Goal: Transaction & Acquisition: Subscribe to service/newsletter

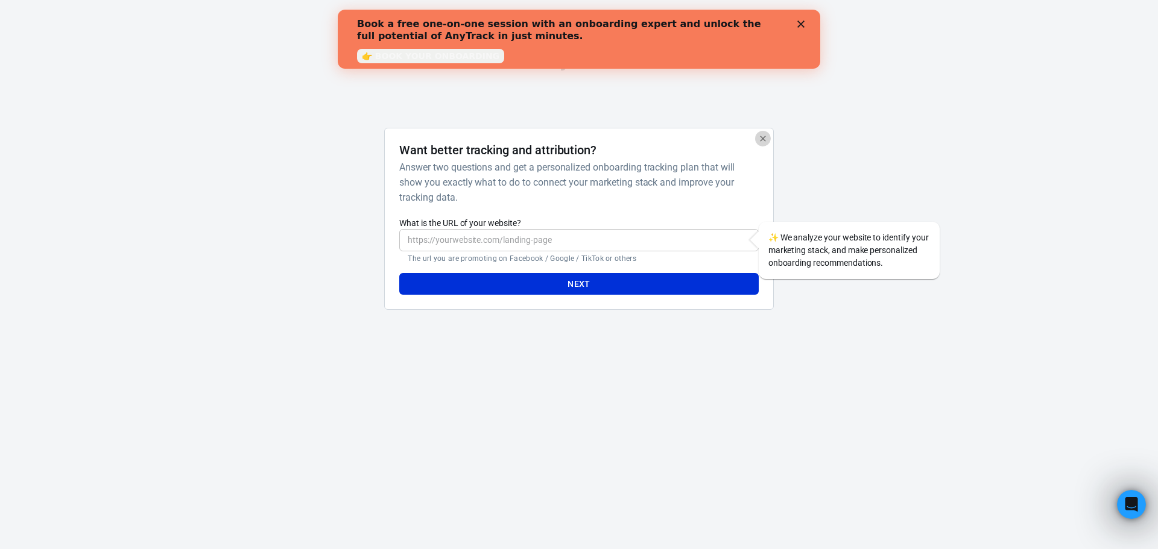
click at [765, 138] on icon "button" at bounding box center [763, 139] width 10 height 10
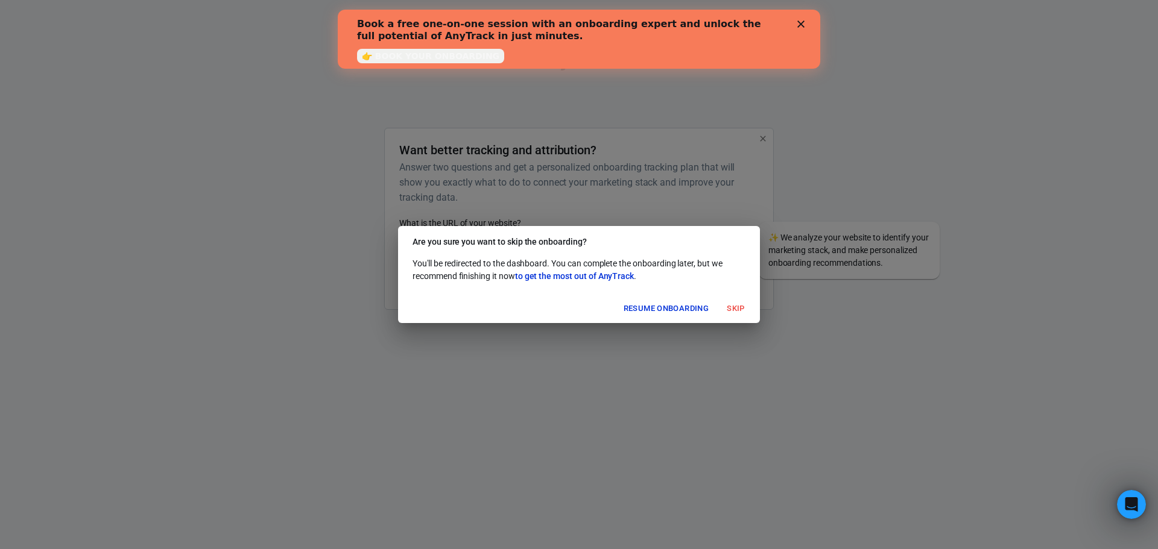
click at [735, 312] on button "Skip" at bounding box center [735, 309] width 39 height 19
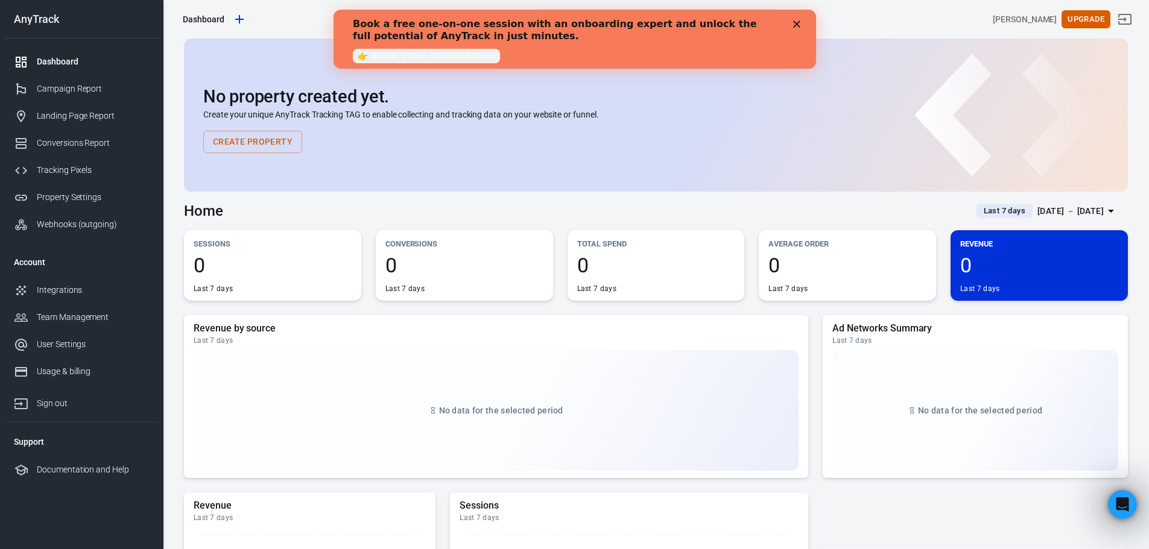
click at [61, 63] on div "Dashboard" at bounding box center [93, 61] width 112 height 13
click at [79, 195] on div "Property Settings" at bounding box center [93, 197] width 112 height 13
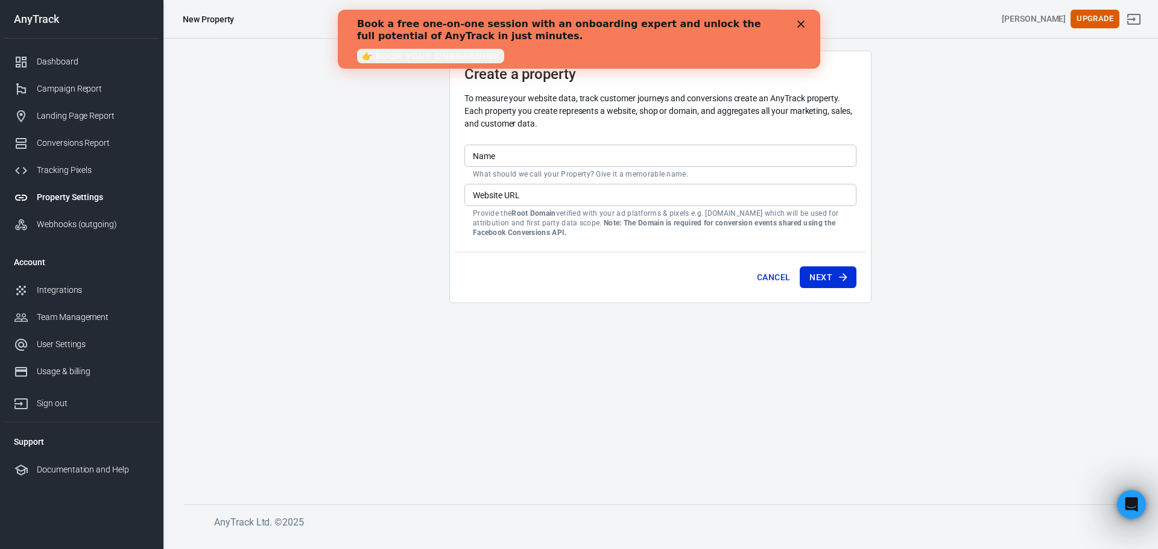
click at [800, 26] on icon "Close" at bounding box center [800, 23] width 7 height 7
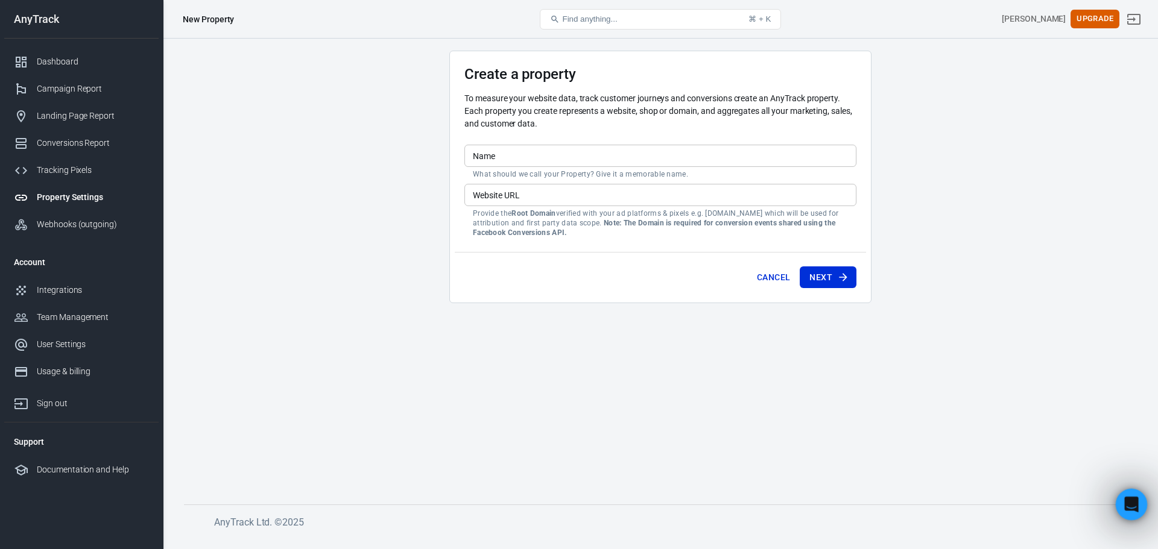
click at [1130, 503] on icon "Open Intercom Messenger" at bounding box center [1129, 503] width 8 height 10
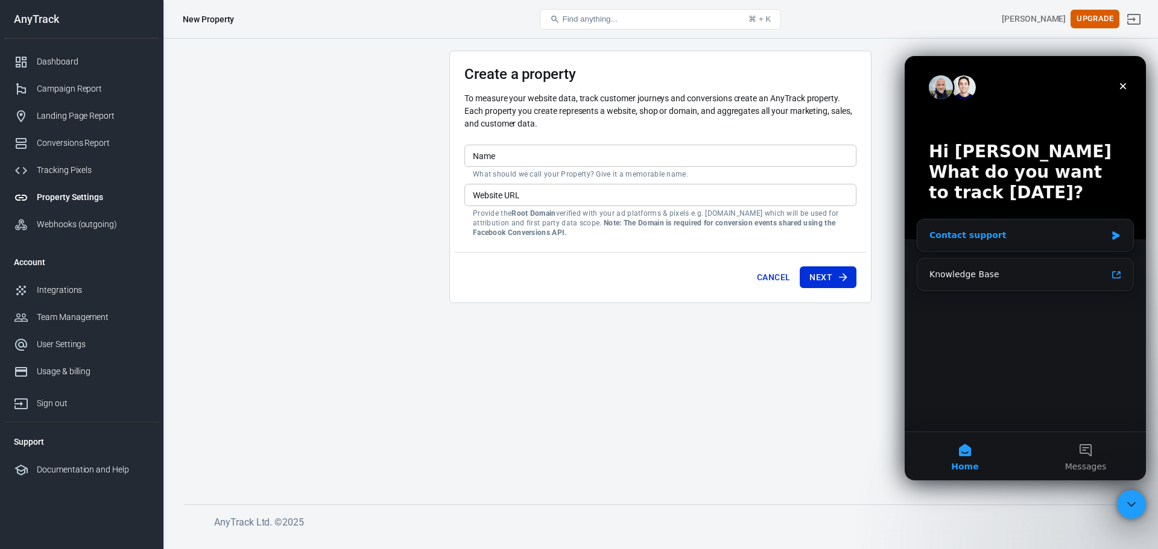
click at [1112, 235] on icon "Intercom messenger" at bounding box center [1116, 236] width 10 height 10
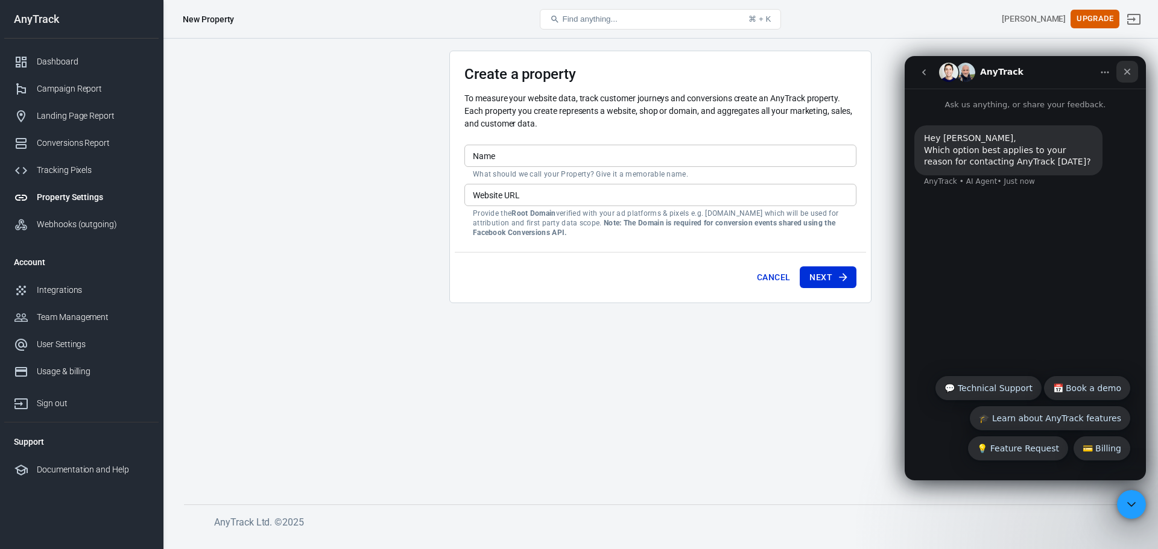
click at [1127, 71] on icon "Close" at bounding box center [1127, 72] width 7 height 7
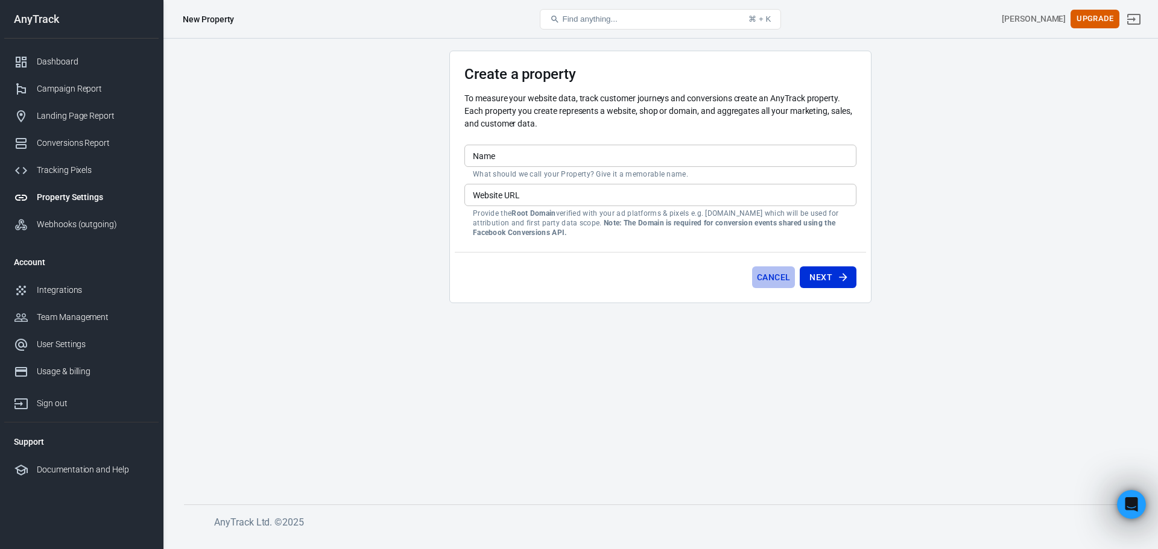
click at [777, 276] on button "Cancel" at bounding box center [773, 277] width 43 height 22
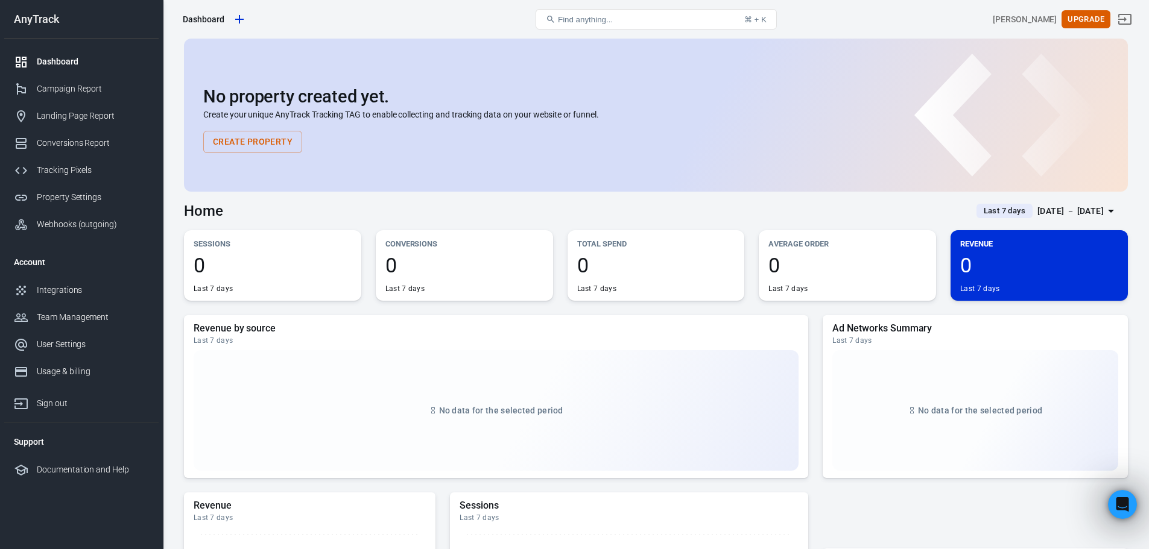
click at [251, 139] on button "Create Property" at bounding box center [252, 142] width 99 height 22
click at [51, 289] on div "Integrations" at bounding box center [93, 290] width 112 height 13
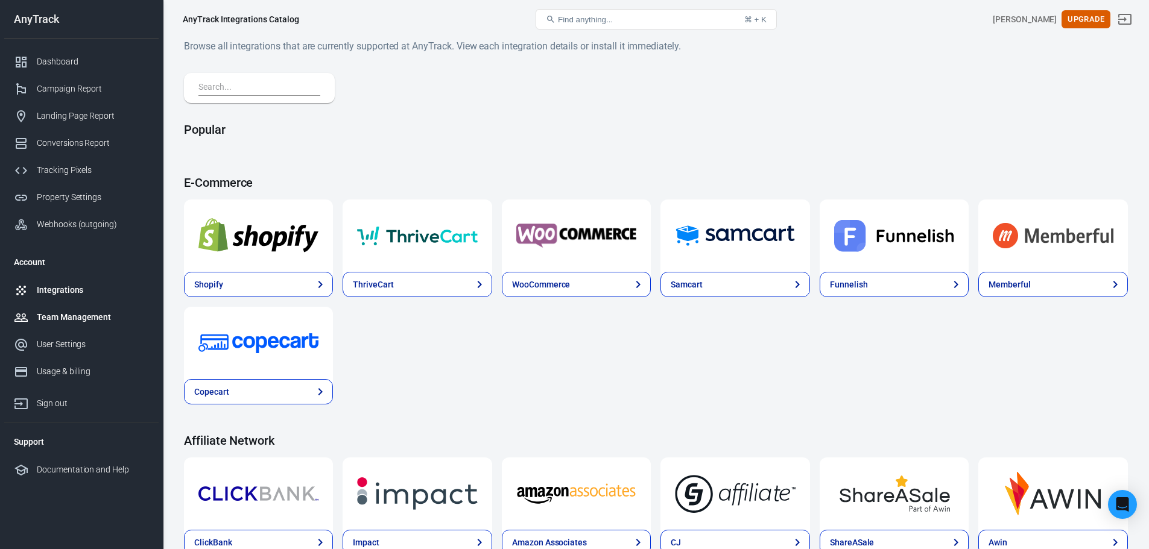
click at [60, 318] on div "Team Management" at bounding box center [93, 317] width 112 height 13
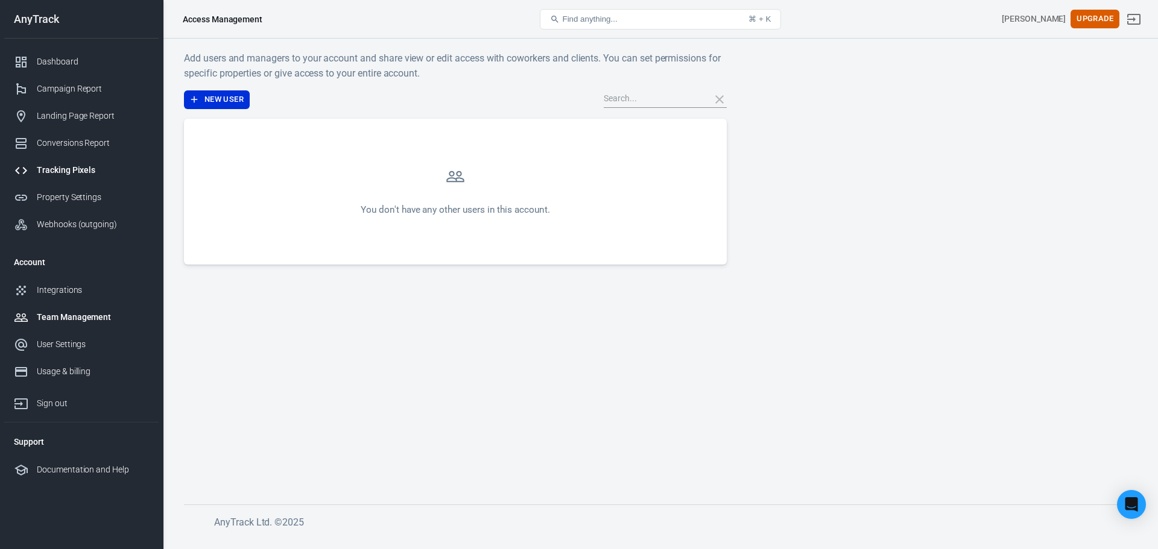
click at [49, 172] on div "Tracking Pixels" at bounding box center [93, 170] width 112 height 13
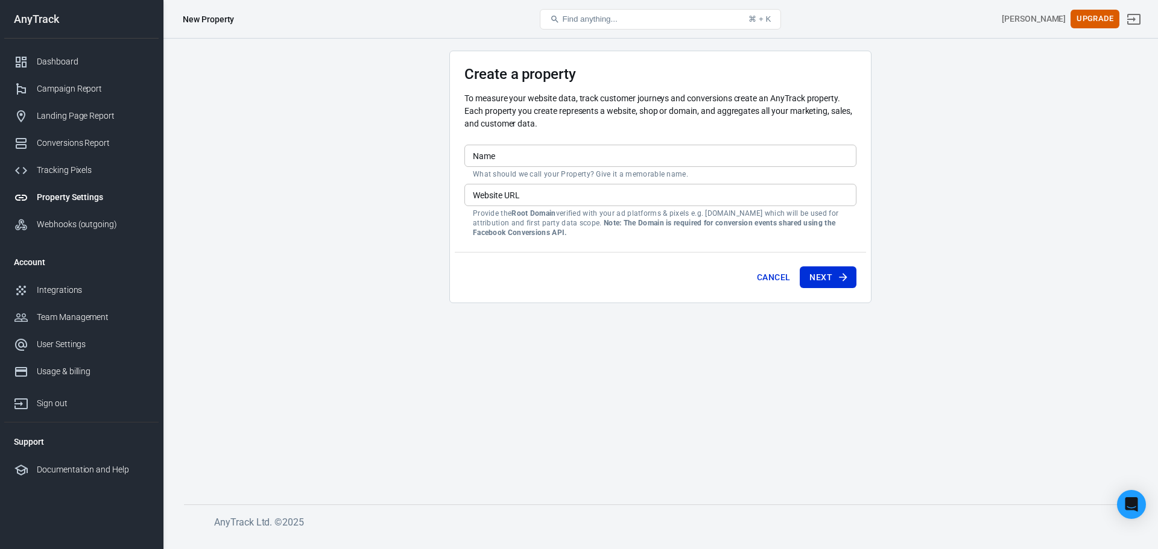
click at [540, 162] on input "Name" at bounding box center [660, 156] width 392 height 22
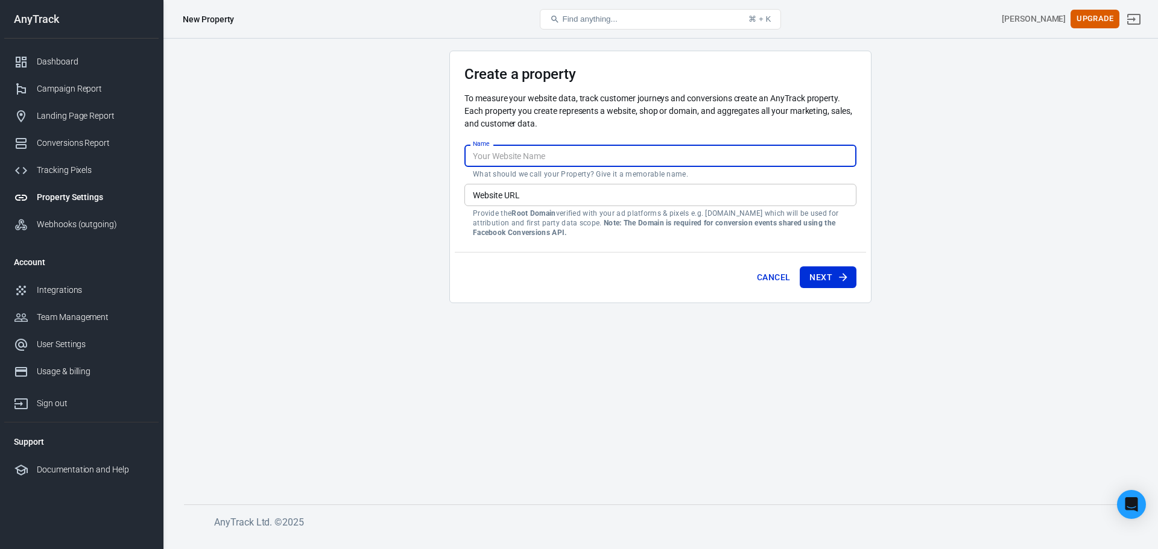
click at [687, 344] on main "Create a property To measure your website data, track customer journeys and con…" at bounding box center [660, 268] width 953 height 435
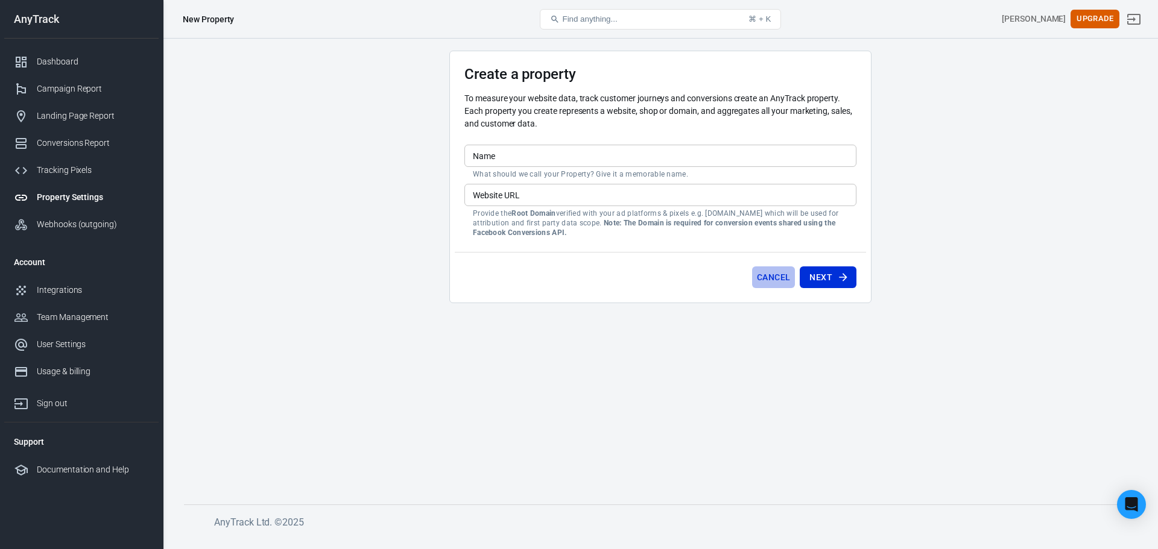
click at [772, 277] on button "Cancel" at bounding box center [773, 277] width 43 height 22
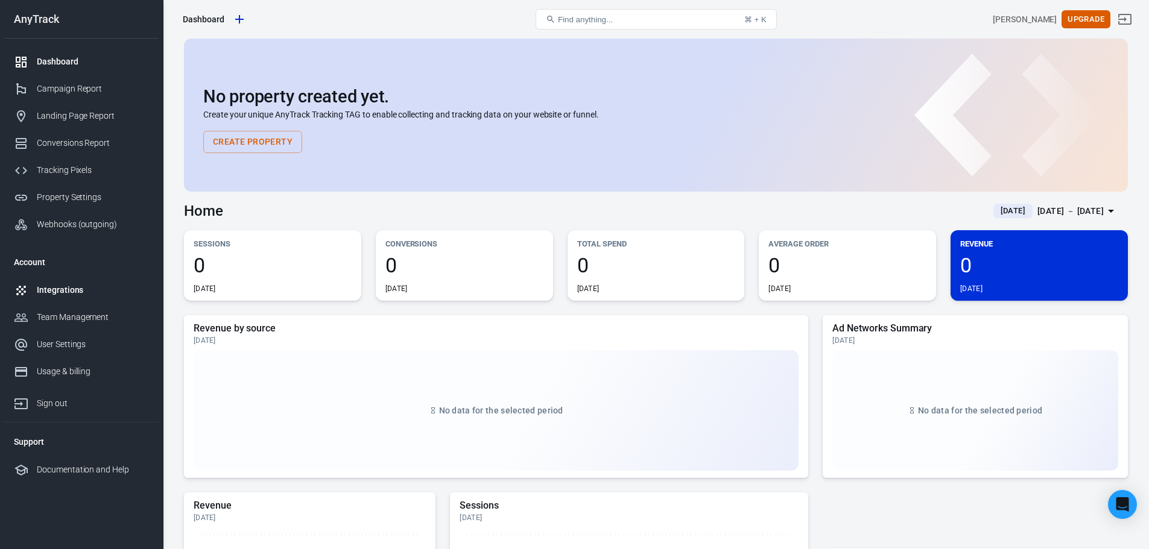
click at [72, 288] on div "Integrations" at bounding box center [93, 290] width 112 height 13
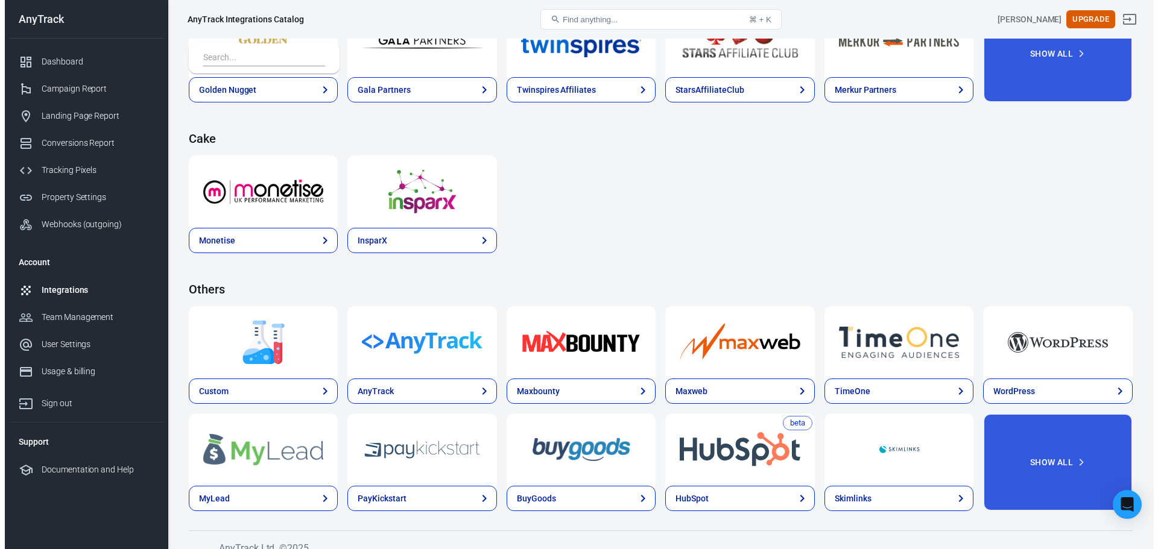
scroll to position [1748, 0]
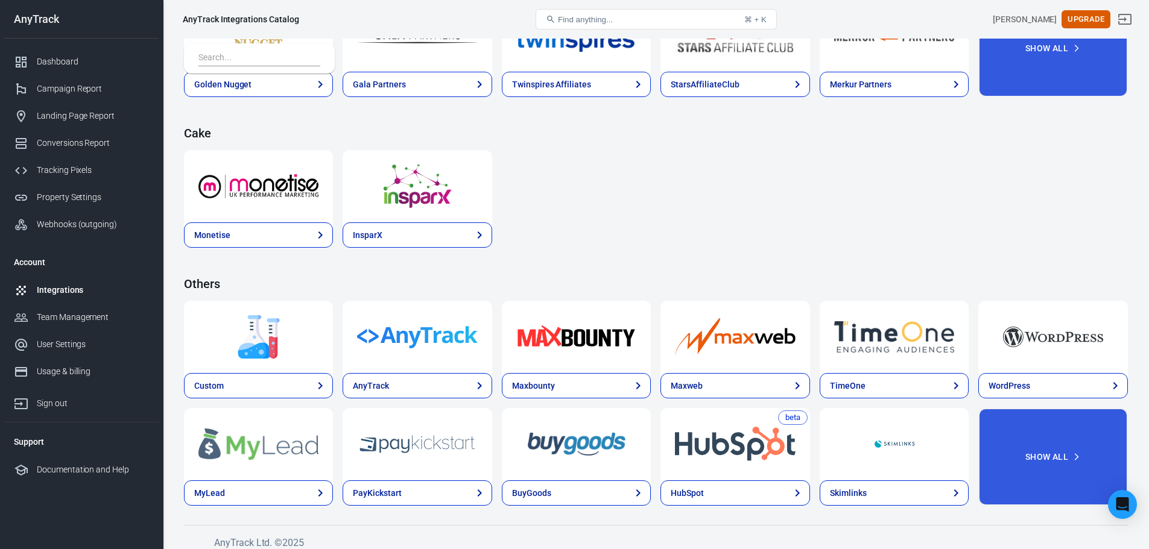
click at [427, 354] on img at bounding box center [417, 336] width 120 height 43
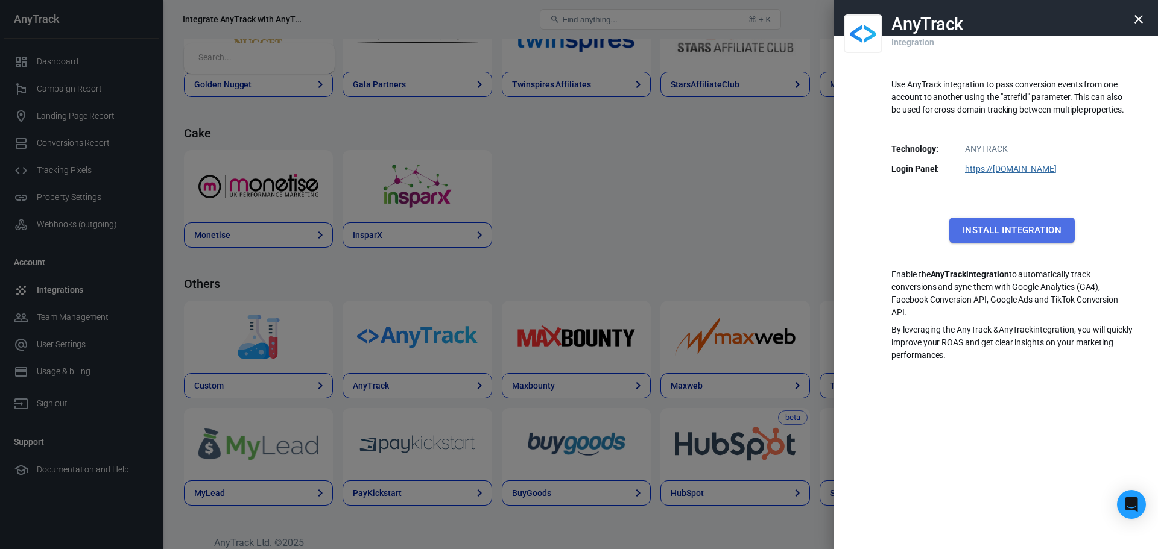
click at [992, 227] on button "Install Integration" at bounding box center [1011, 230] width 125 height 25
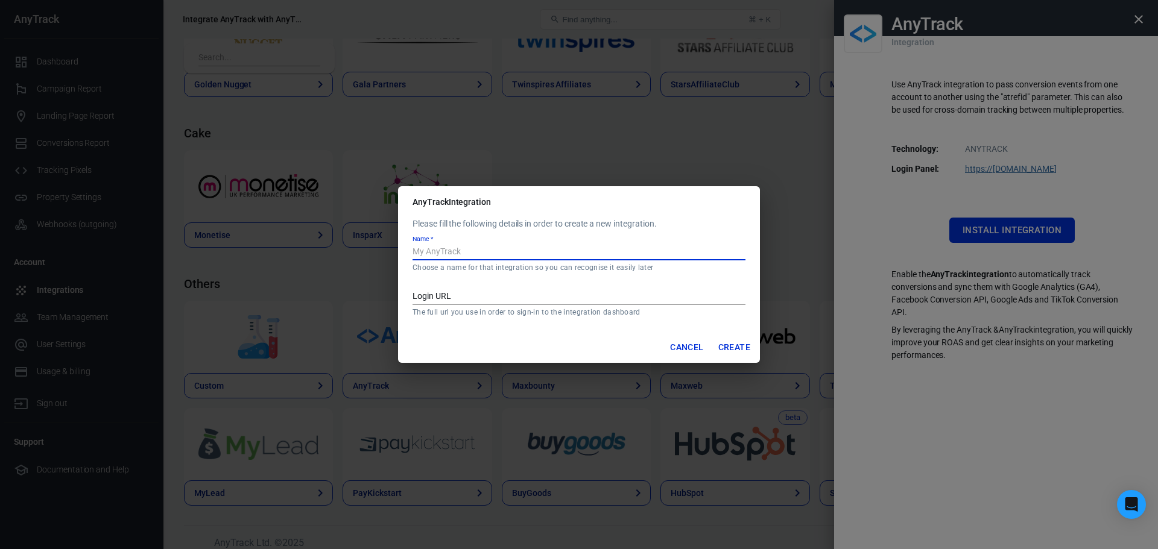
click at [452, 245] on input "Name   *" at bounding box center [578, 253] width 333 height 16
click at [485, 252] on input "Name   *" at bounding box center [578, 253] width 333 height 16
type input "My Anytrack"
click at [452, 292] on input "Login URL" at bounding box center [578, 297] width 333 height 16
drag, startPoint x: 525, startPoint y: 294, endPoint x: 412, endPoint y: 298, distance: 112.8
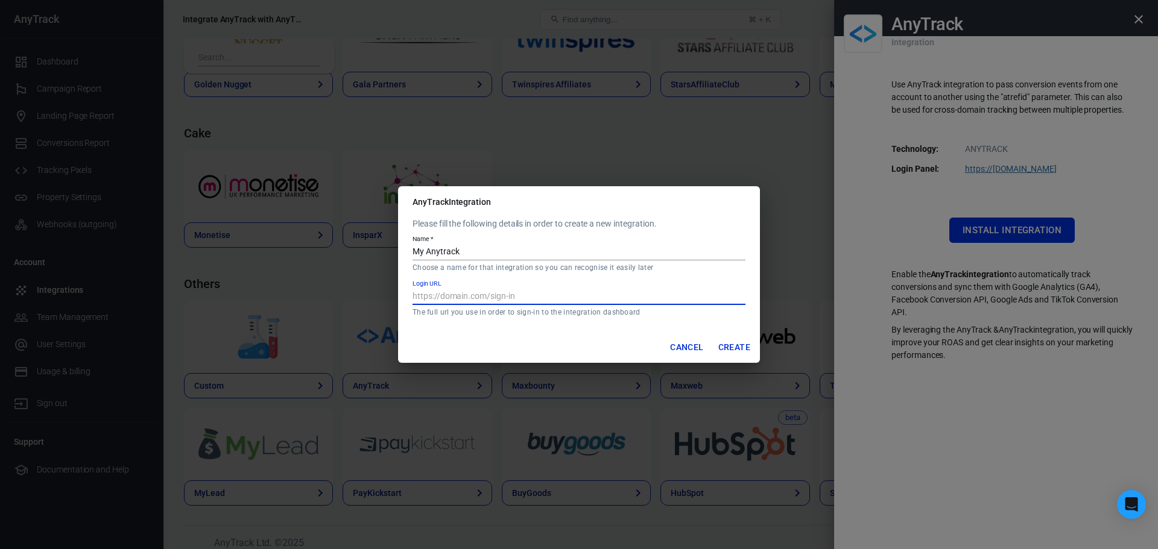
click at [414, 297] on input "Login URL" at bounding box center [578, 297] width 333 height 16
click at [490, 293] on input "Login URL" at bounding box center [578, 297] width 333 height 16
paste input "https://dashboard.anytrack.io/catalog/anytrack"
type input "https://dashboard.anytrack.io"
click at [728, 346] on button "Create" at bounding box center [734, 347] width 42 height 22
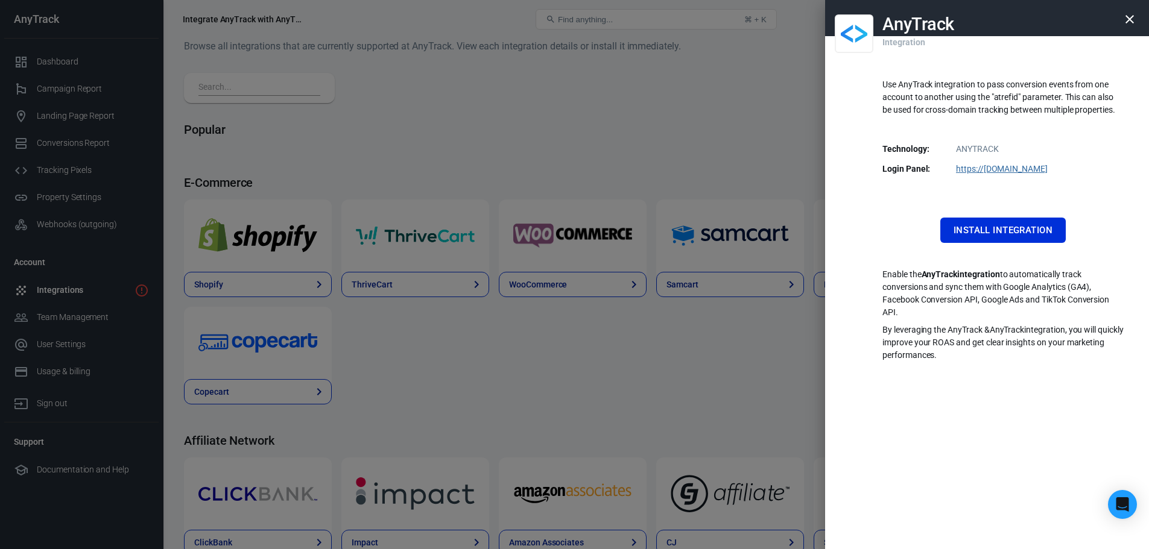
scroll to position [1748, 0]
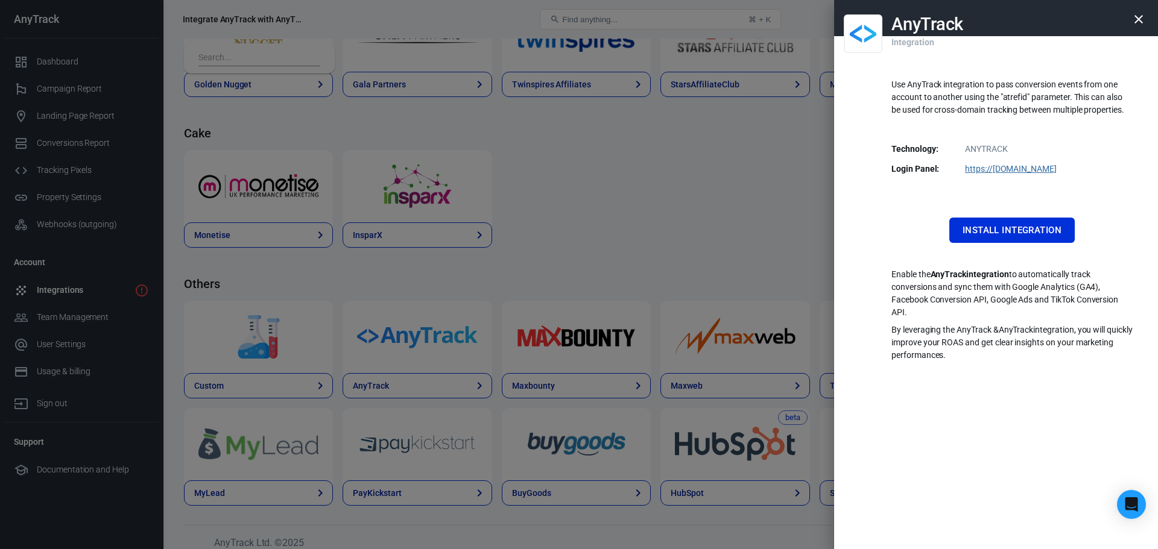
click at [1141, 19] on icon "button" at bounding box center [1138, 19] width 14 height 14
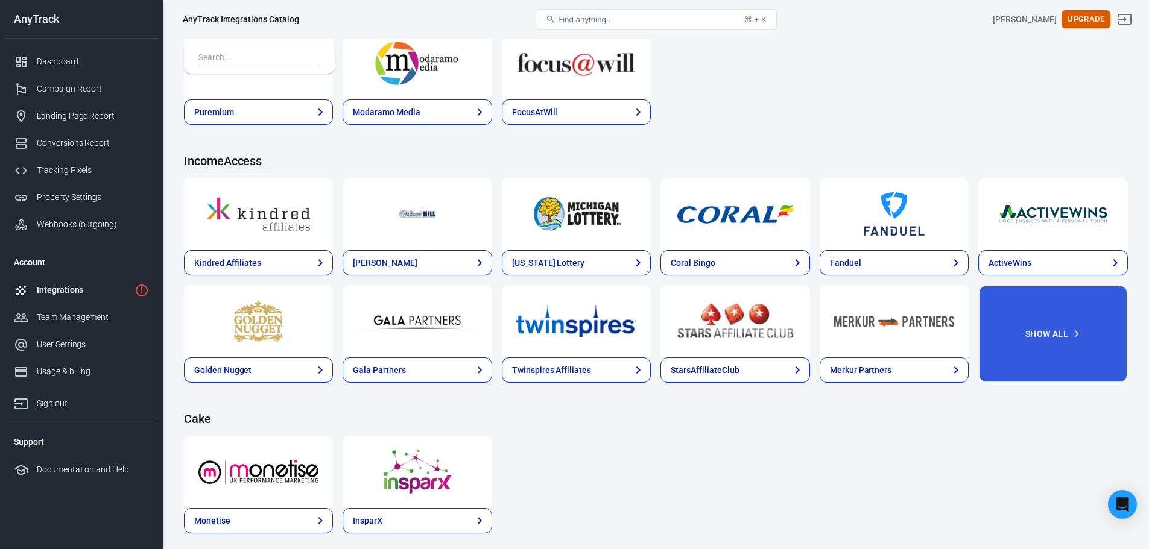
scroll to position [1455, 0]
